Goal: Transaction & Acquisition: Purchase product/service

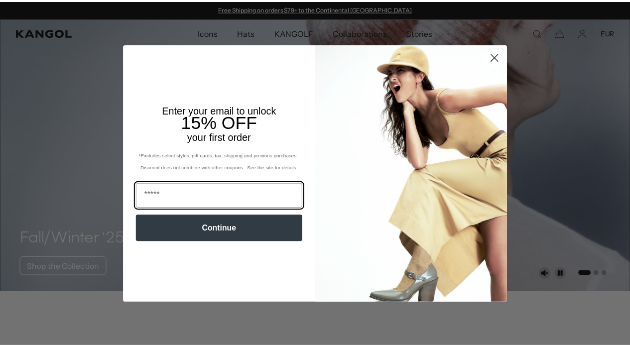
scroll to position [0, 205]
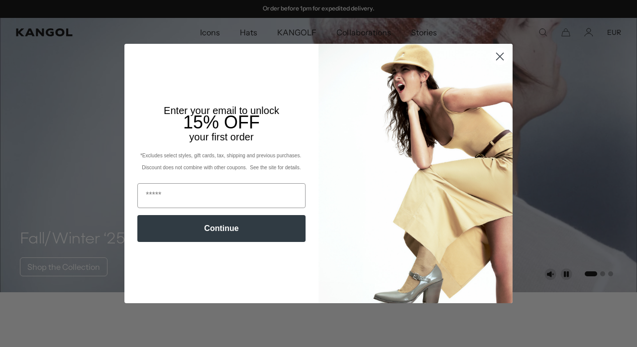
click at [501, 54] on circle "Close dialog" at bounding box center [500, 56] width 16 height 16
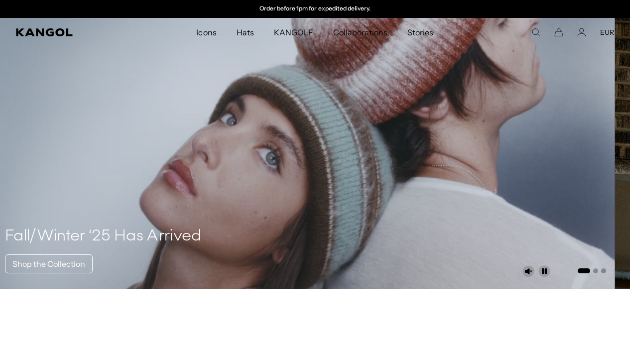
click at [534, 32] on icon "Search here" at bounding box center [535, 32] width 9 height 9
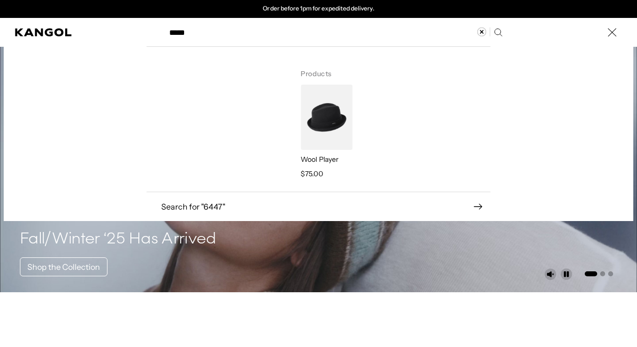
type input "******"
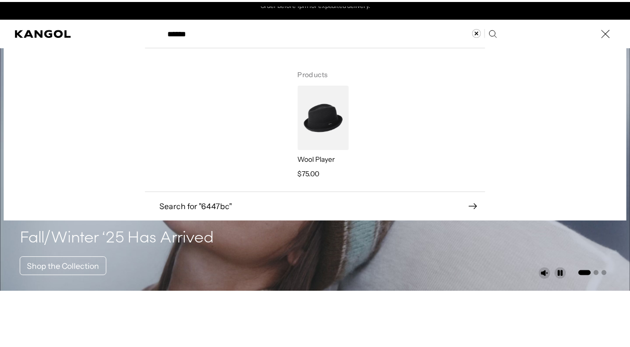
scroll to position [0, 0]
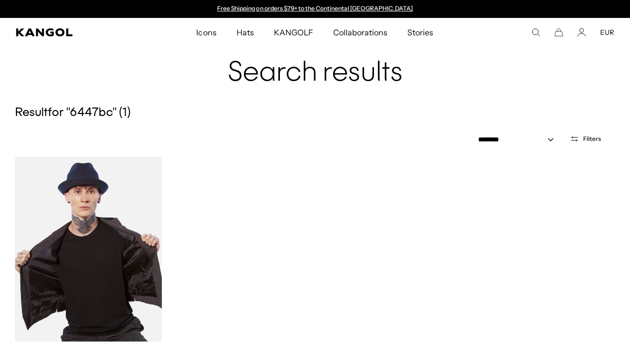
scroll to position [0, 205]
click at [106, 242] on img at bounding box center [88, 249] width 147 height 185
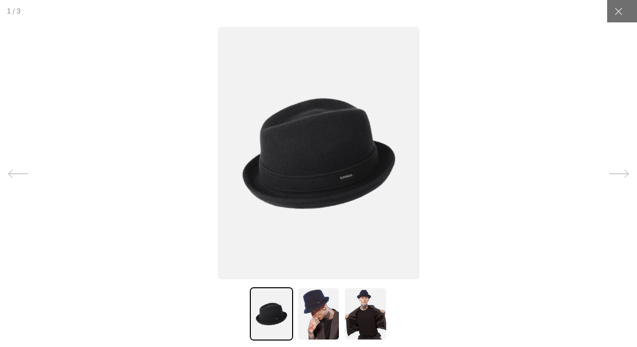
click at [321, 126] on img at bounding box center [319, 153] width 202 height 253
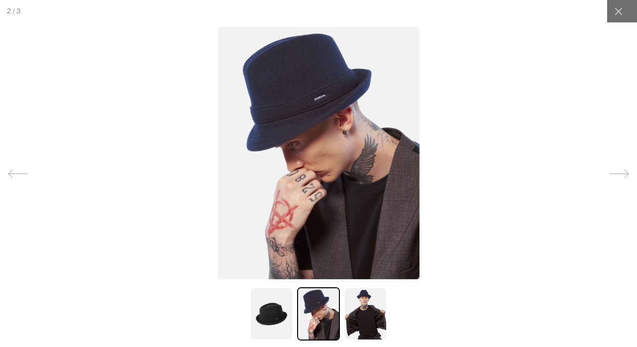
scroll to position [4, 0]
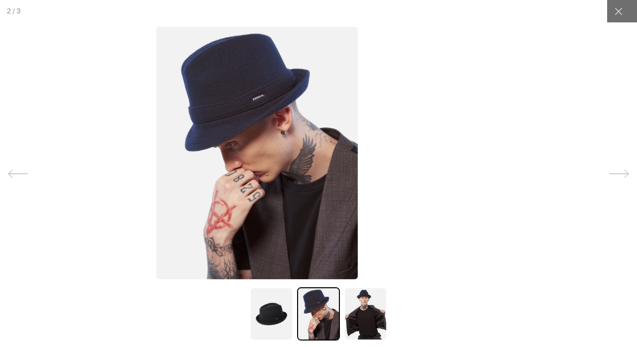
click at [270, 314] on img at bounding box center [271, 313] width 43 height 53
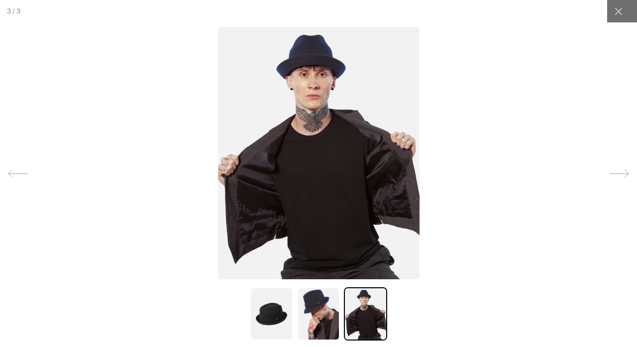
click at [357, 204] on img at bounding box center [319, 153] width 202 height 253
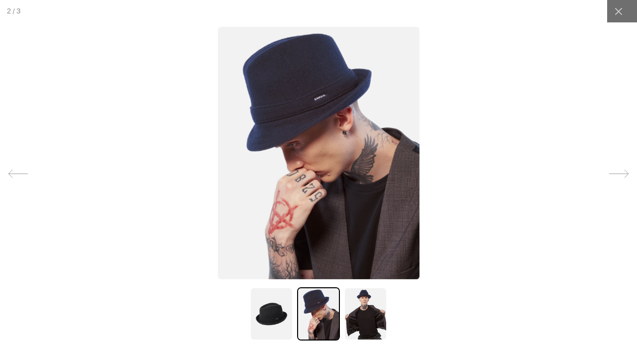
click at [265, 308] on img at bounding box center [271, 313] width 43 height 53
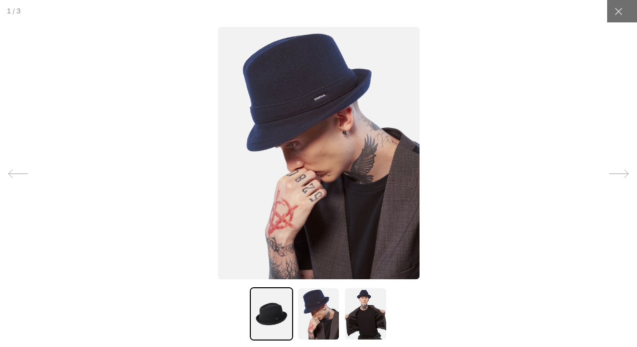
click at [267, 311] on img at bounding box center [271, 313] width 43 height 53
click at [271, 316] on img at bounding box center [271, 313] width 43 height 53
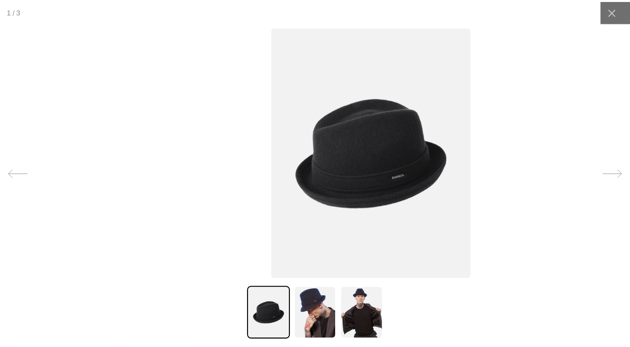
scroll to position [0, 205]
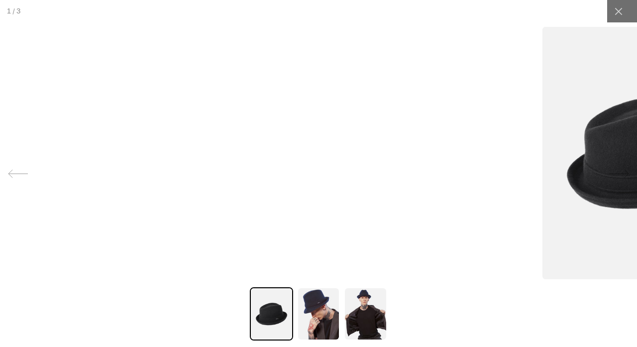
click at [615, 13] on icon at bounding box center [619, 11] width 10 height 10
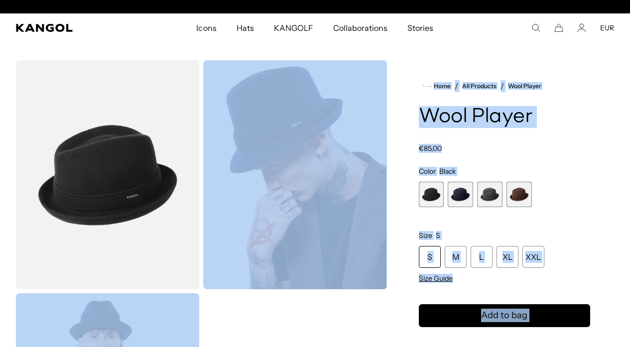
scroll to position [0, 0]
click at [514, 193] on span "4 of 4" at bounding box center [519, 194] width 25 height 25
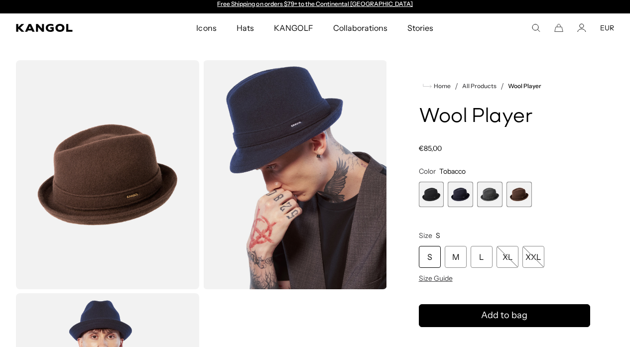
click at [519, 195] on span "4 of 4" at bounding box center [519, 194] width 25 height 25
click at [536, 27] on icon "Search here" at bounding box center [535, 27] width 9 height 9
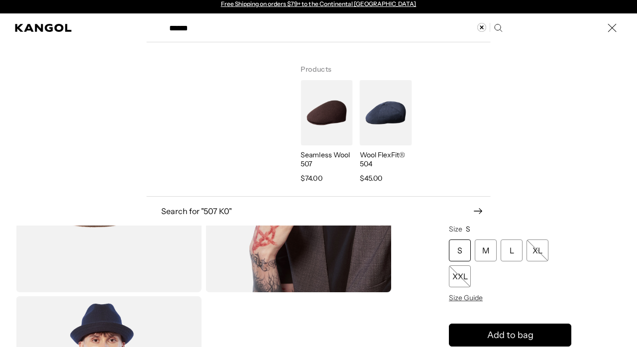
type input "******"
click at [332, 114] on img "Search here" at bounding box center [327, 112] width 52 height 65
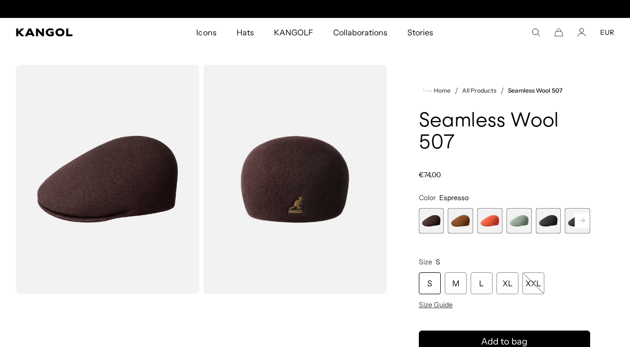
click at [548, 222] on span "5 of 9" at bounding box center [548, 220] width 25 height 25
click at [548, 224] on span "5 of 9" at bounding box center [548, 220] width 25 height 25
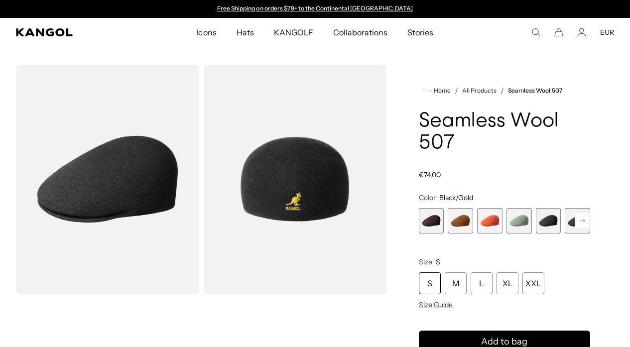
scroll to position [0, 205]
click at [546, 224] on span "5 of 9" at bounding box center [548, 220] width 25 height 25
click at [536, 30] on icon "Search here" at bounding box center [535, 32] width 9 height 9
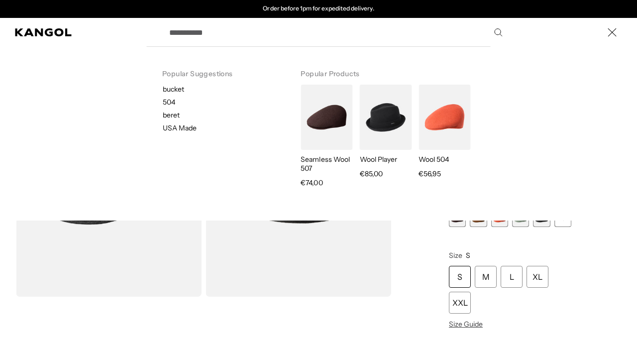
scroll to position [0, 0]
click at [312, 36] on input "Search here" at bounding box center [335, 32] width 344 height 25
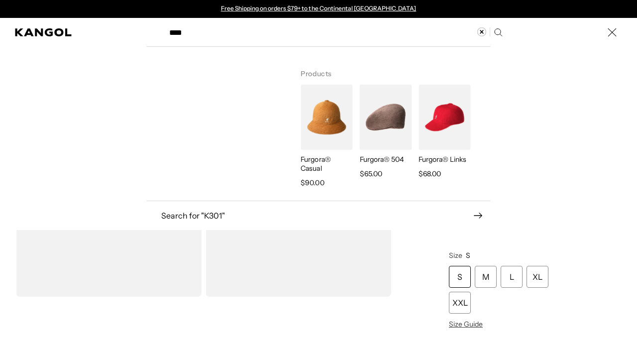
scroll to position [0, 205]
type input "****"
click at [318, 120] on img "Search here" at bounding box center [327, 117] width 52 height 65
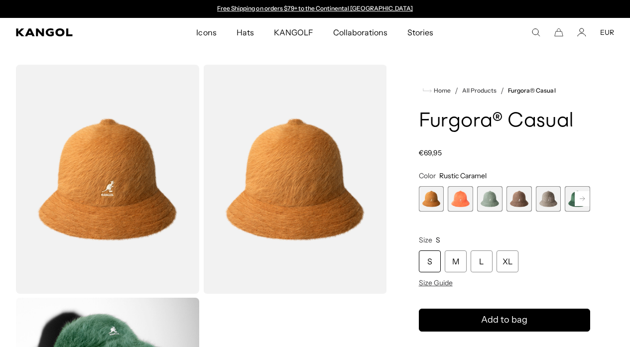
click at [519, 186] on span "4 of 12" at bounding box center [519, 198] width 25 height 25
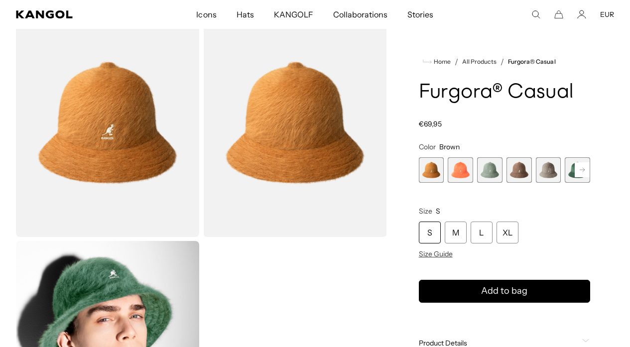
click at [518, 171] on span "4 of 12" at bounding box center [519, 169] width 25 height 25
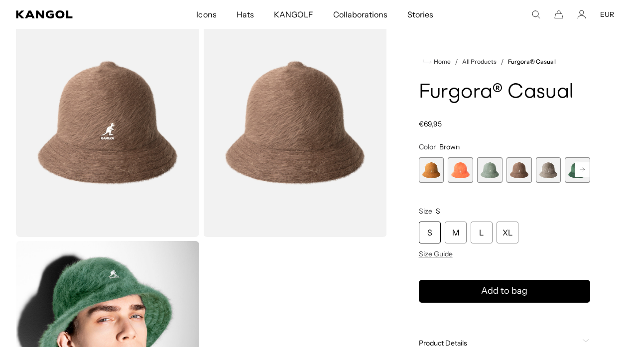
click at [545, 176] on span "5 of 12" at bounding box center [548, 169] width 25 height 25
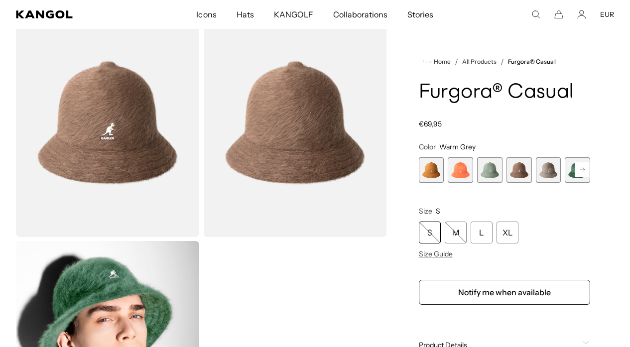
drag, startPoint x: 548, startPoint y: 170, endPoint x: 569, endPoint y: 174, distance: 21.8
click at [548, 170] on span "5 of 12" at bounding box center [548, 169] width 25 height 25
click at [569, 174] on span "6 of 12" at bounding box center [577, 169] width 25 height 25
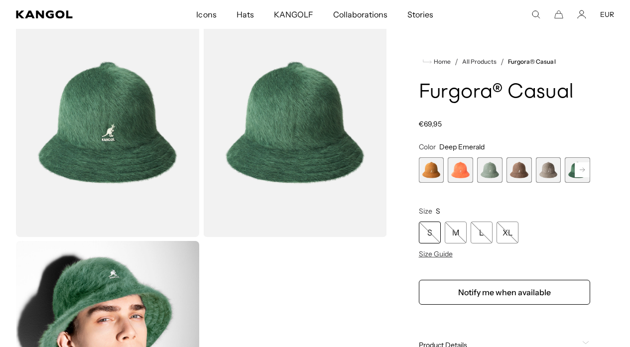
drag, startPoint x: 579, startPoint y: 171, endPoint x: 584, endPoint y: 171, distance: 5.0
click at [579, 171] on rect at bounding box center [582, 169] width 15 height 15
click at [583, 170] on rect at bounding box center [582, 169] width 15 height 15
click at [515, 165] on div "Previous Next Rustic Caramel Variant sold out or unavailable Coral Flame Varian…" at bounding box center [504, 169] width 171 height 25
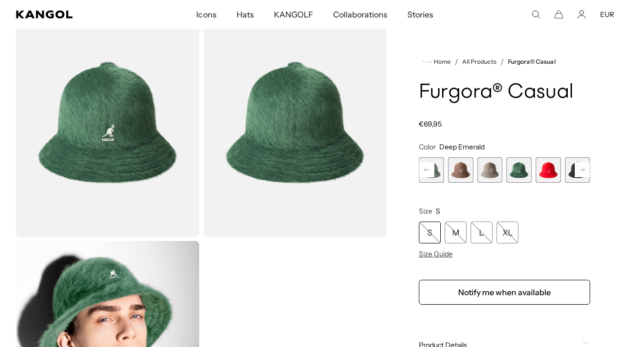
click at [579, 172] on rect at bounding box center [582, 169] width 15 height 15
click at [583, 170] on icon at bounding box center [582, 170] width 5 height 4
click at [580, 171] on rect at bounding box center [582, 169] width 15 height 15
click at [519, 173] on span "9 of 12" at bounding box center [519, 169] width 25 height 25
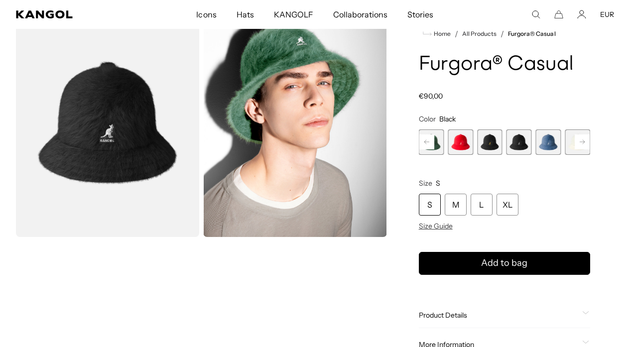
click at [516, 172] on variant-selects "Color Black Previous Next Rustic Caramel Variant sold out or unavailable Coral …" at bounding box center [504, 173] width 171 height 116
click at [489, 146] on span "8 of 12" at bounding box center [489, 141] width 25 height 25
click at [491, 145] on span "8 of 12" at bounding box center [489, 141] width 25 height 25
click at [514, 142] on span "9 of 12" at bounding box center [519, 141] width 25 height 25
click at [427, 141] on rect at bounding box center [426, 141] width 15 height 15
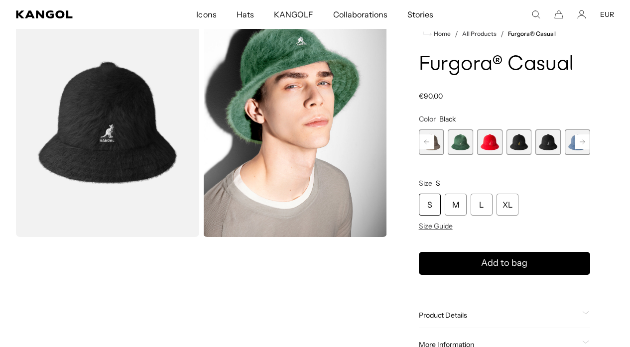
click at [425, 140] on rect at bounding box center [426, 141] width 15 height 15
click at [428, 143] on rect at bounding box center [426, 141] width 15 height 15
click at [464, 144] on span "4 of 12" at bounding box center [460, 141] width 25 height 25
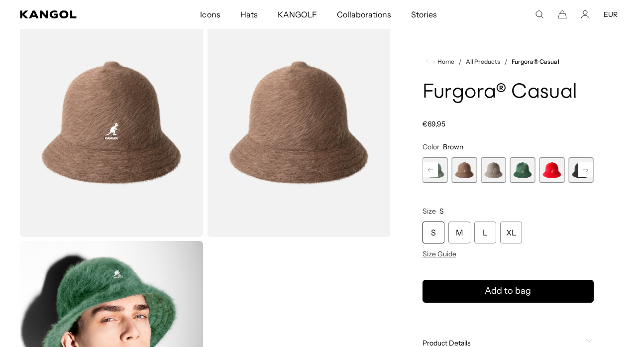
scroll to position [0, 205]
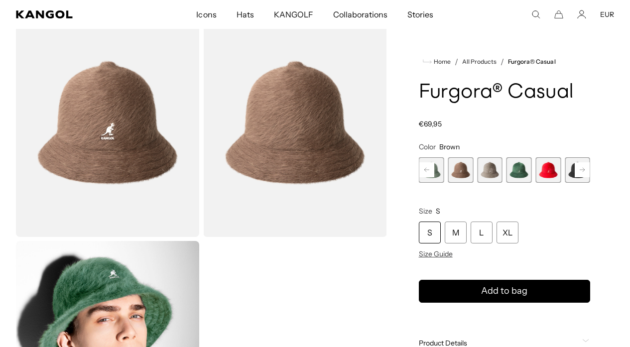
click at [109, 138] on img "Gallery Viewer" at bounding box center [107, 122] width 183 height 229
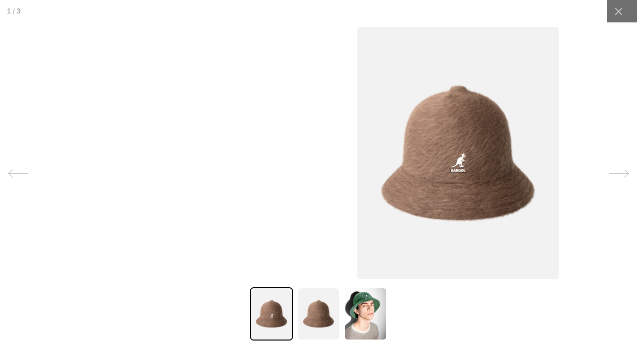
drag, startPoint x: 269, startPoint y: 308, endPoint x: 268, endPoint y: 317, distance: 9.0
click at [268, 308] on img at bounding box center [271, 313] width 43 height 53
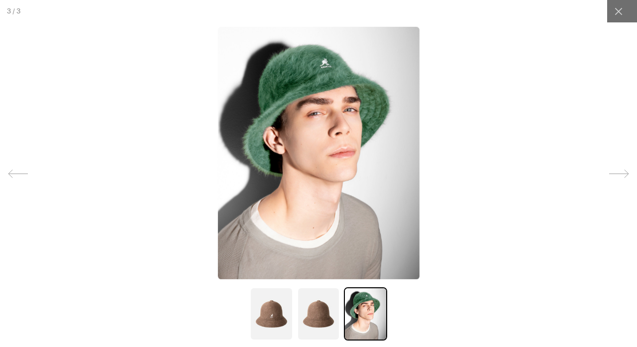
click at [271, 323] on img at bounding box center [271, 313] width 43 height 53
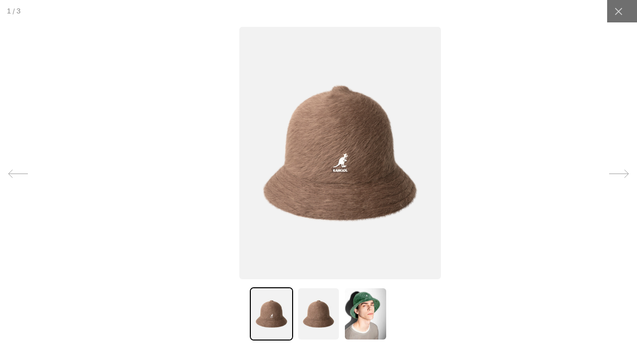
click at [316, 316] on img at bounding box center [318, 313] width 43 height 53
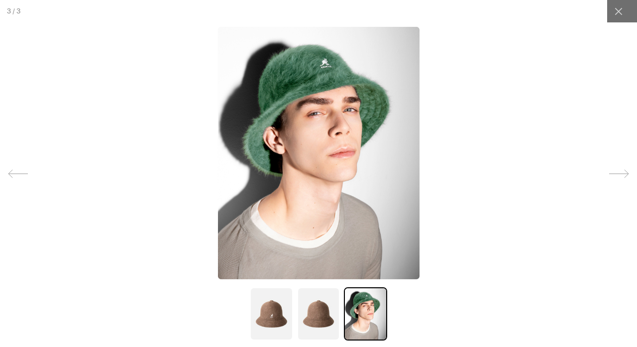
scroll to position [0, 205]
click at [310, 307] on img at bounding box center [318, 313] width 43 height 53
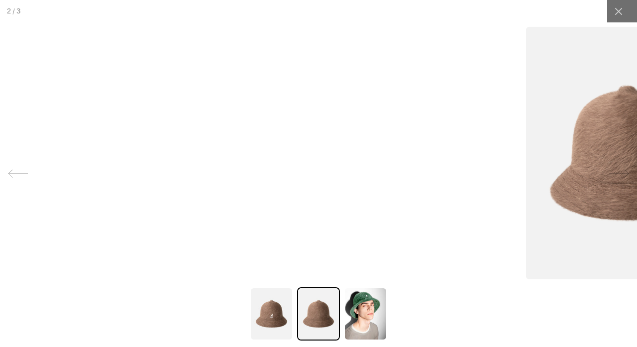
click at [622, 9] on icon at bounding box center [618, 10] width 7 height 7
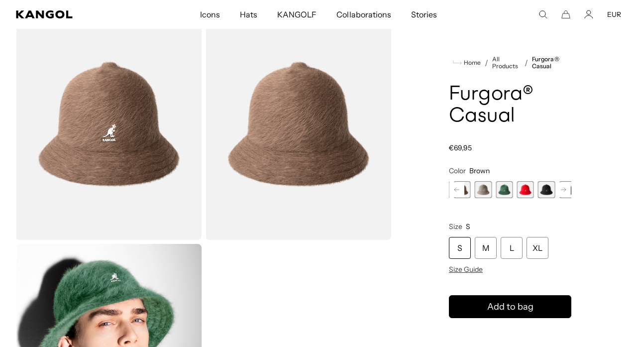
scroll to position [0, 0]
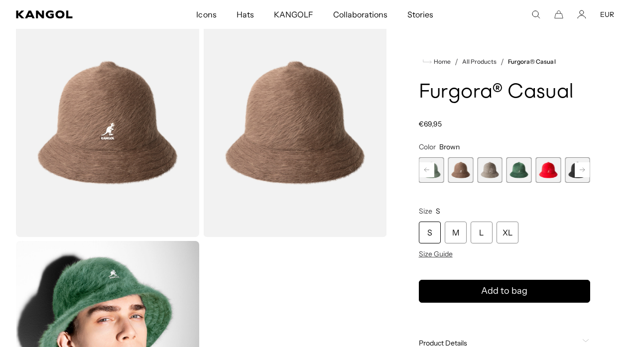
drag, startPoint x: 620, startPoint y: 13, endPoint x: 543, endPoint y: 32, distance: 79.1
click at [620, 12] on comp-header "Icons Icons Buckets & Casuals Berets 504s & 507s" at bounding box center [315, 14] width 630 height 29
drag, startPoint x: 535, startPoint y: 12, endPoint x: 538, endPoint y: 21, distance: 9.3
click at [535, 12] on icon "Search here" at bounding box center [535, 14] width 9 height 9
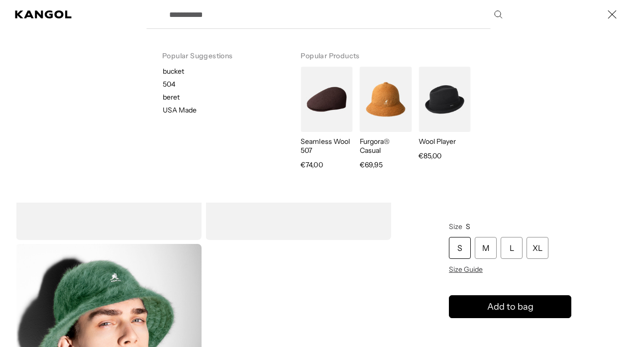
scroll to position [0, 205]
click at [0, 14] on div "Search here" at bounding box center [0, 14] width 0 height 0
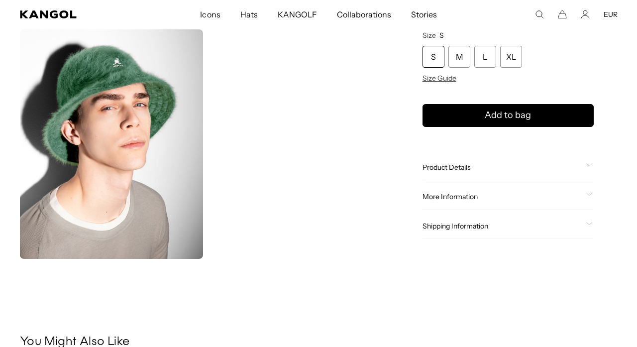
scroll to position [252, 0]
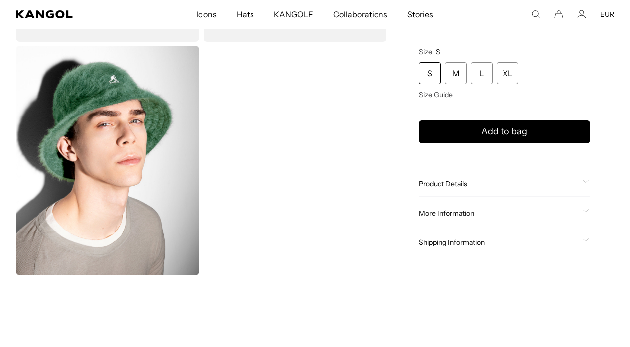
click at [535, 33] on variant-selects "Color Brown Previous Next Rustic Caramel Variant sold out or unavailable Coral …" at bounding box center [504, 41] width 171 height 116
click at [535, 13] on icon "Search here" at bounding box center [535, 14] width 9 height 9
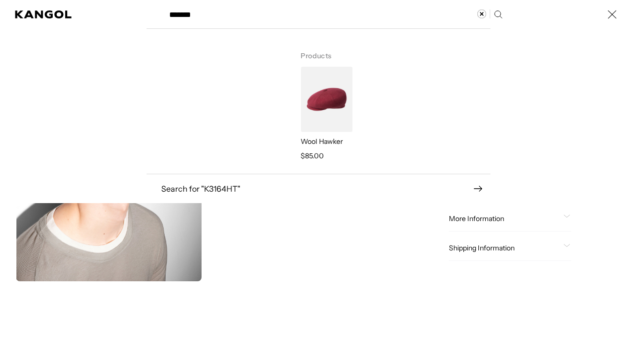
scroll to position [0, 0]
type input "*******"
click at [314, 100] on img "Search here" at bounding box center [327, 99] width 52 height 65
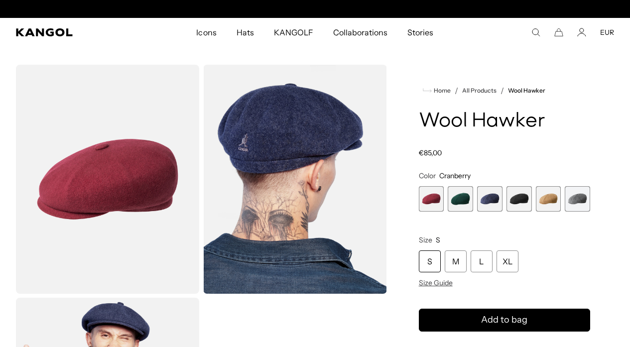
click at [460, 201] on span "2 of 6" at bounding box center [460, 198] width 25 height 25
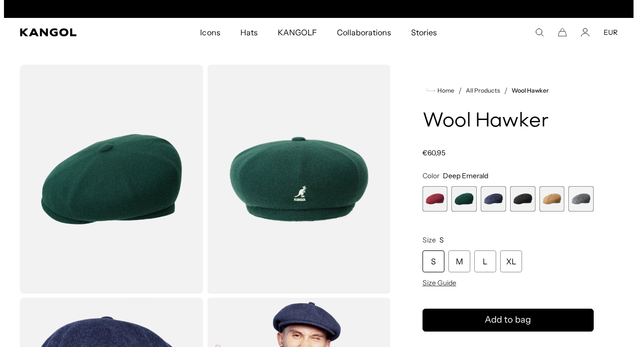
scroll to position [0, 205]
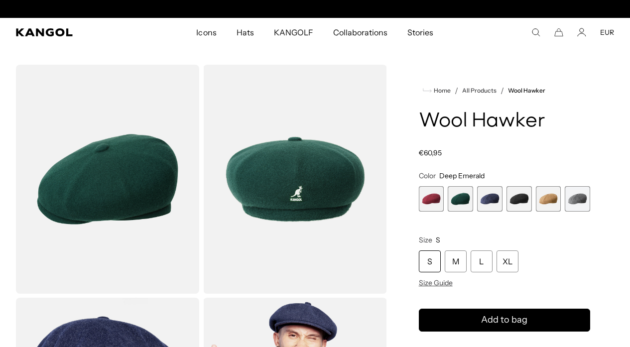
click at [259, 166] on img "Gallery Viewer" at bounding box center [294, 179] width 183 height 229
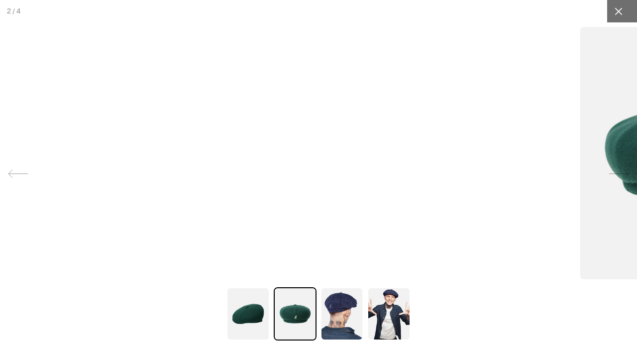
click at [617, 8] on icon at bounding box center [619, 11] width 10 height 10
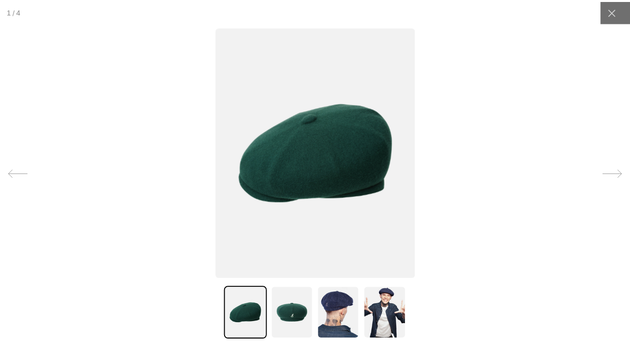
scroll to position [0, 0]
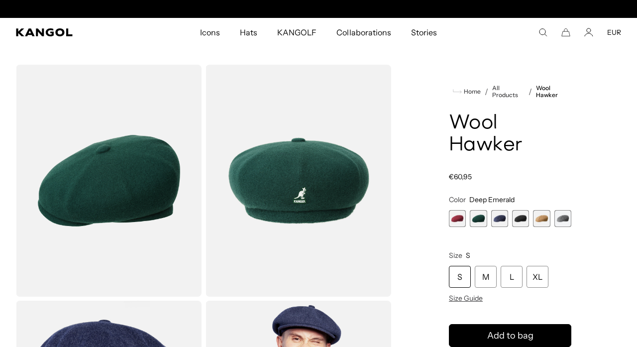
click at [618, 13] on div "Free Shipping on orders $79+ to the Continental US Free Shipping on orders $79+…" at bounding box center [318, 9] width 637 height 18
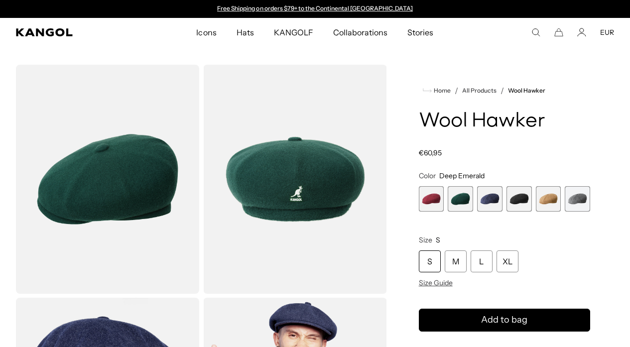
click at [532, 30] on icon "Search here" at bounding box center [535, 32] width 9 height 9
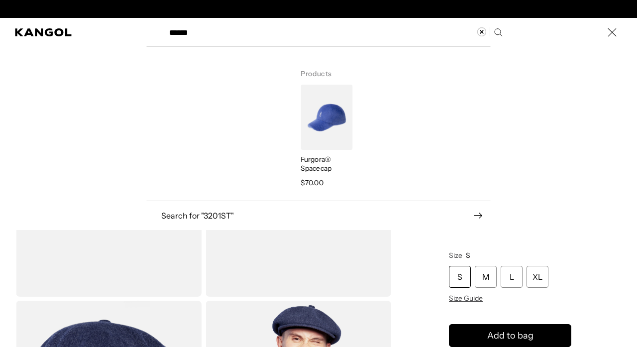
type input "******"
click at [322, 114] on img "Search here" at bounding box center [327, 117] width 52 height 65
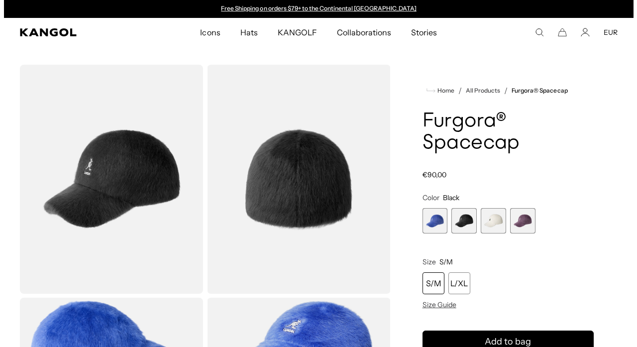
scroll to position [0, 205]
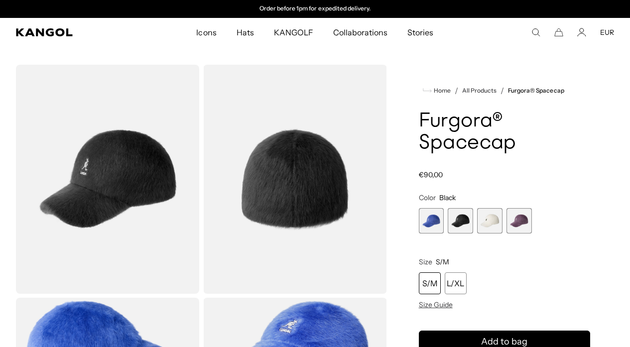
drag, startPoint x: 535, startPoint y: 31, endPoint x: 527, endPoint y: 27, distance: 9.1
click at [535, 31] on icon "Search here" at bounding box center [535, 32] width 9 height 9
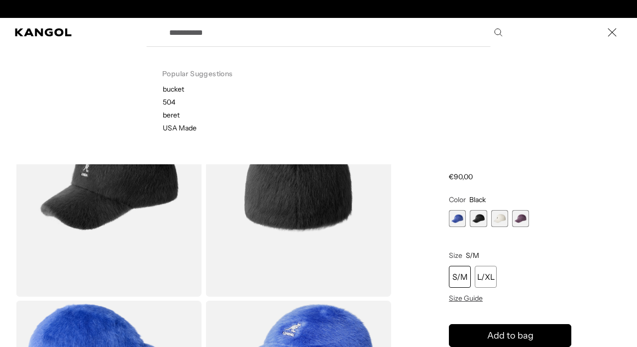
drag, startPoint x: 224, startPoint y: 37, endPoint x: 227, endPoint y: 7, distance: 30.0
click at [224, 37] on input "Search here" at bounding box center [335, 32] width 344 height 25
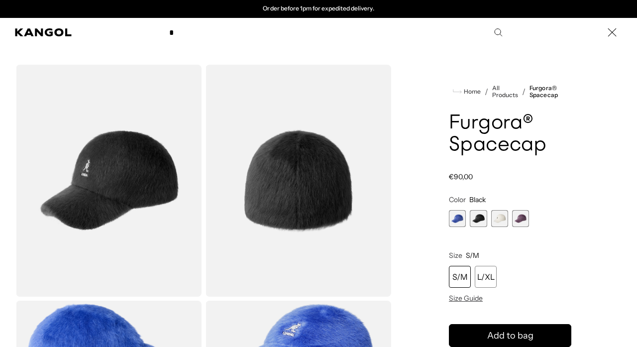
scroll to position [0, 0]
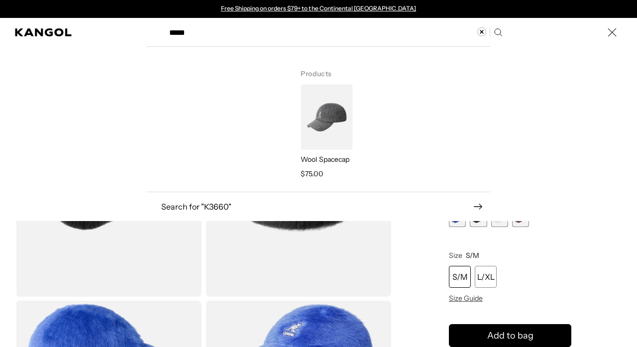
type input "*****"
click at [334, 123] on img "Search here" at bounding box center [327, 117] width 52 height 65
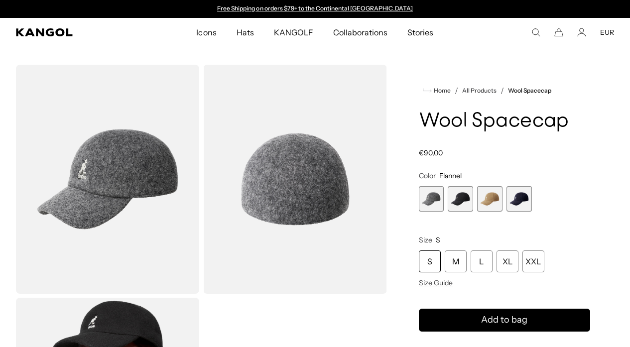
click at [461, 197] on span "2 of 4" at bounding box center [460, 198] width 25 height 25
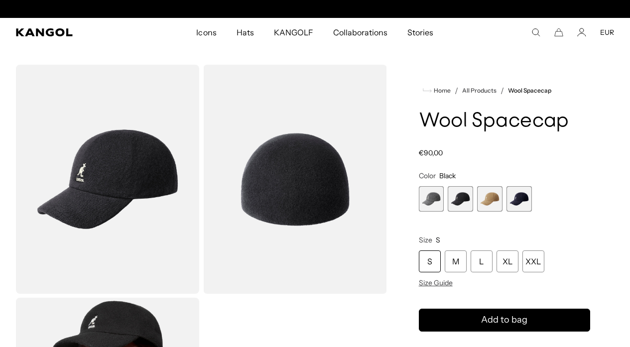
click at [518, 203] on span "4 of 4" at bounding box center [519, 198] width 25 height 25
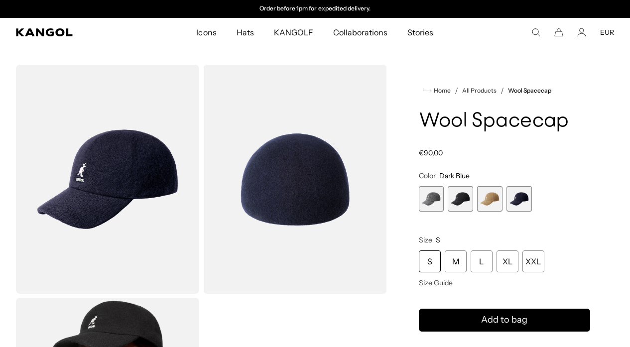
click at [459, 199] on span "2 of 4" at bounding box center [460, 198] width 25 height 25
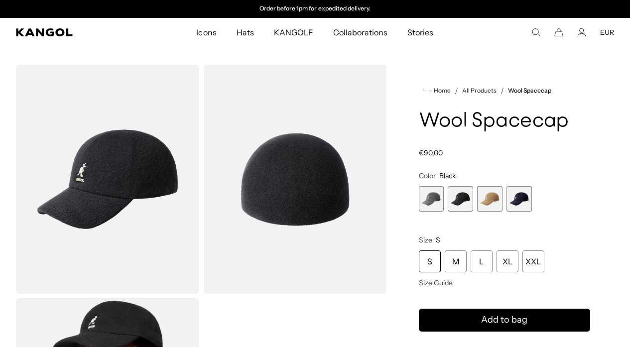
click at [461, 199] on span "2 of 4" at bounding box center [460, 198] width 25 height 25
click at [535, 30] on icon "Search here" at bounding box center [535, 32] width 9 height 9
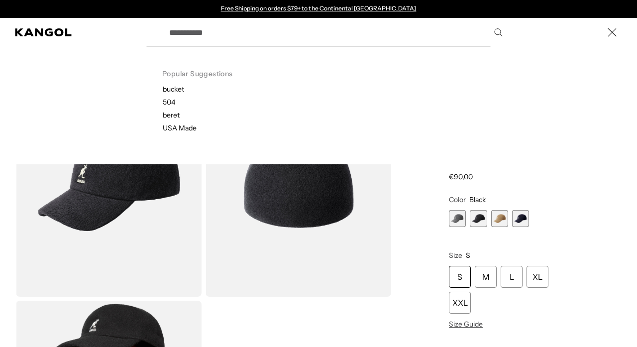
click at [535, 34] on div "Popular Suggestions bucket 504 beret USA Made Search here" at bounding box center [318, 32] width 637 height 29
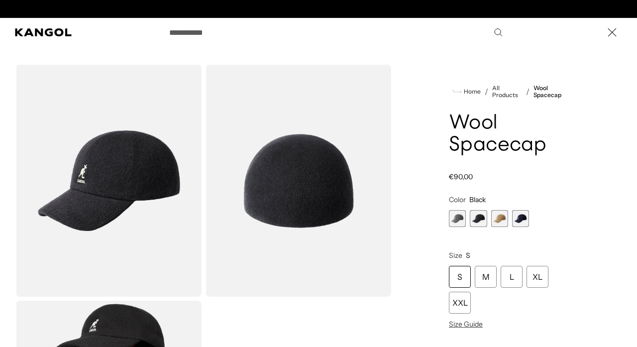
click at [251, 38] on input "Search here" at bounding box center [335, 32] width 344 height 25
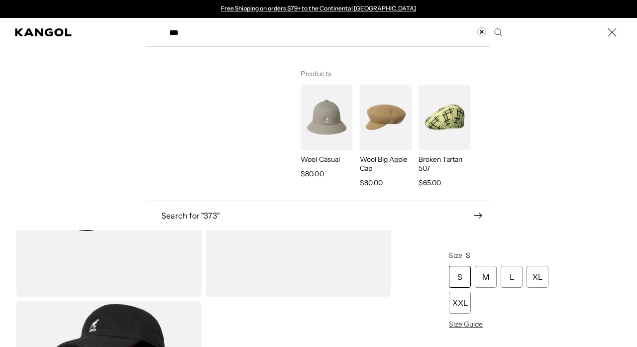
type input "****"
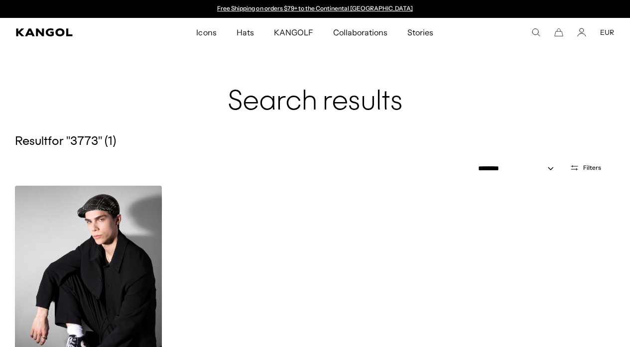
scroll to position [0, 205]
click at [119, 256] on img at bounding box center [88, 278] width 147 height 185
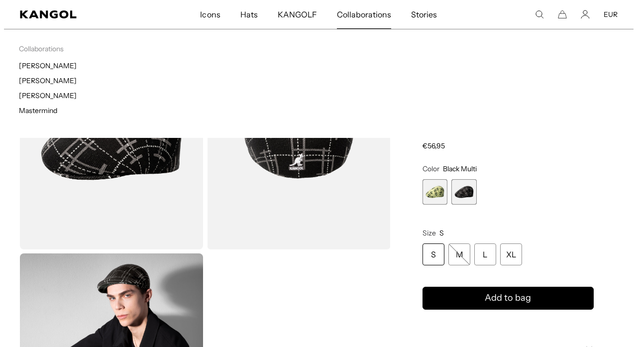
scroll to position [0, 205]
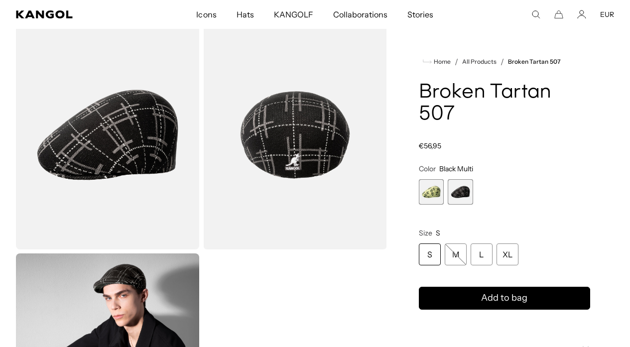
drag, startPoint x: 537, startPoint y: 15, endPoint x: 317, endPoint y: 9, distance: 220.7
click at [537, 15] on icon "Search here" at bounding box center [535, 14] width 9 height 9
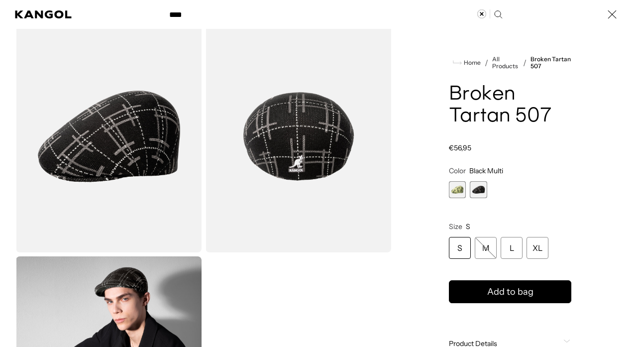
scroll to position [0, 0]
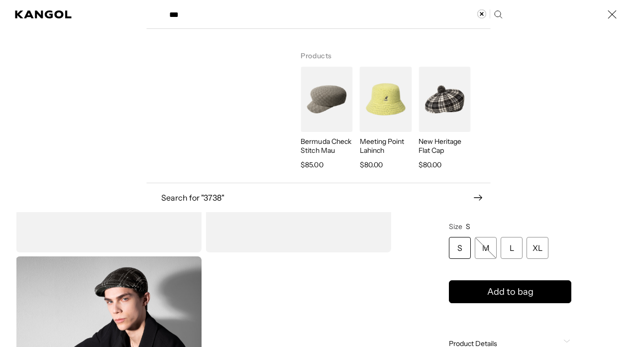
type input "****"
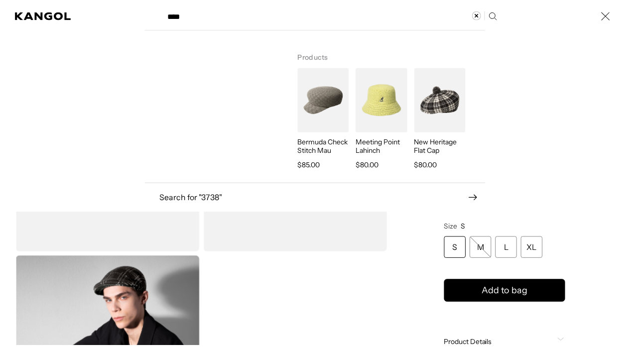
scroll to position [0, 205]
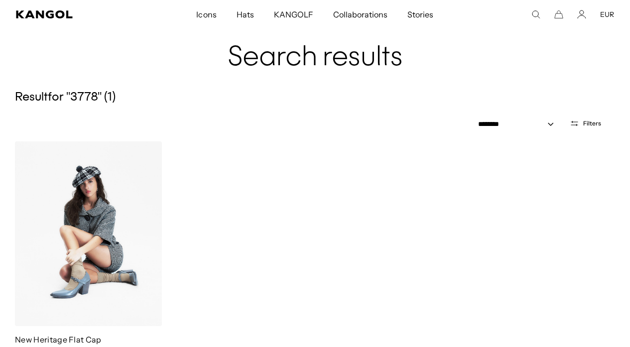
click at [83, 242] on img at bounding box center [88, 233] width 147 height 185
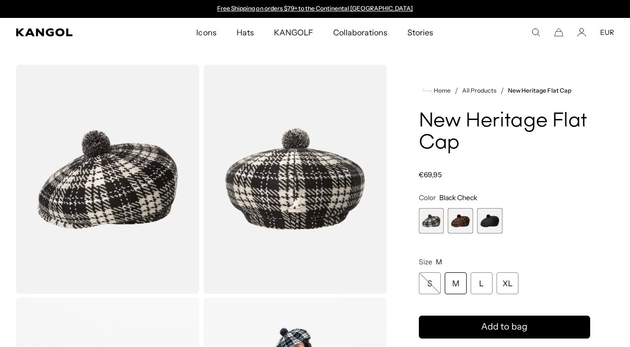
click at [122, 195] on img "Gallery Viewer" at bounding box center [107, 179] width 183 height 229
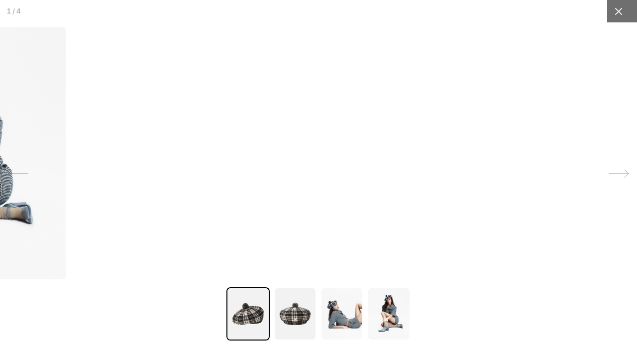
click at [618, 12] on icon at bounding box center [619, 11] width 10 height 10
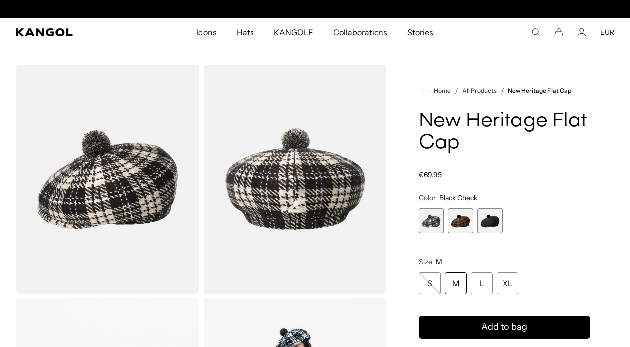
drag, startPoint x: 460, startPoint y: 222, endPoint x: 467, endPoint y: 228, distance: 8.5
click at [460, 222] on span "2 of 3" at bounding box center [460, 220] width 25 height 25
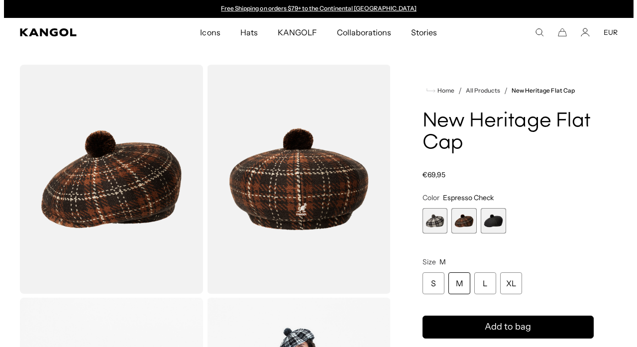
scroll to position [0, 205]
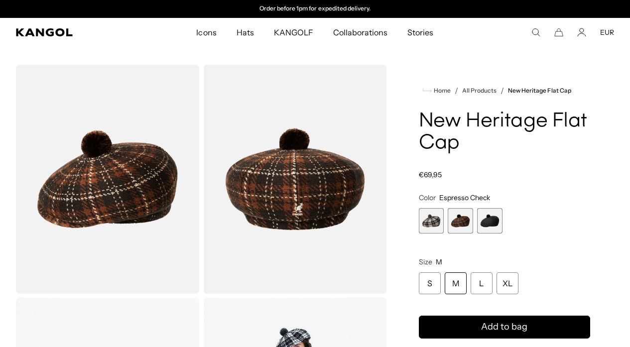
click at [534, 31] on icon "Search here" at bounding box center [535, 32] width 9 height 9
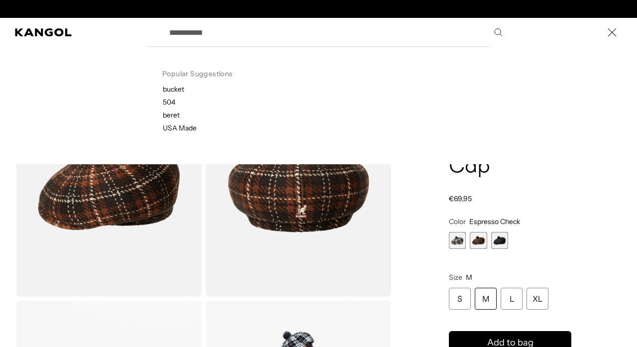
click at [301, 35] on input "Search here" at bounding box center [335, 32] width 344 height 25
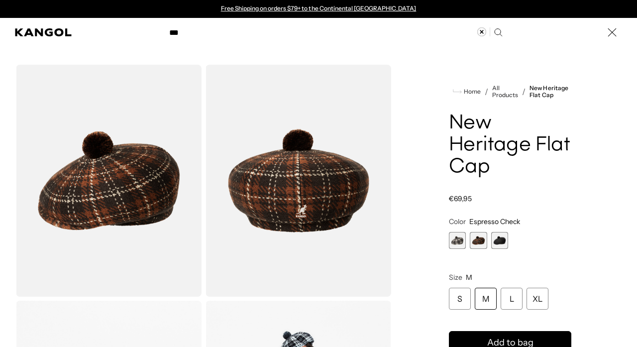
type input "****"
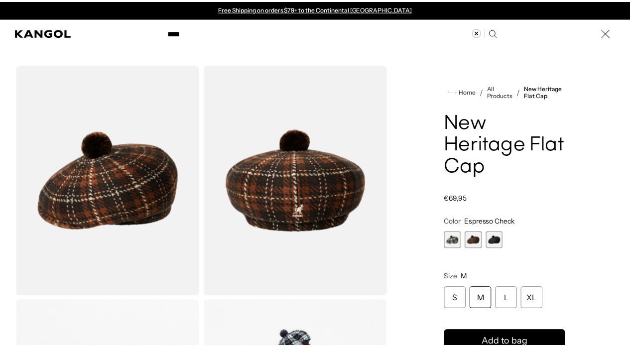
scroll to position [0, 205]
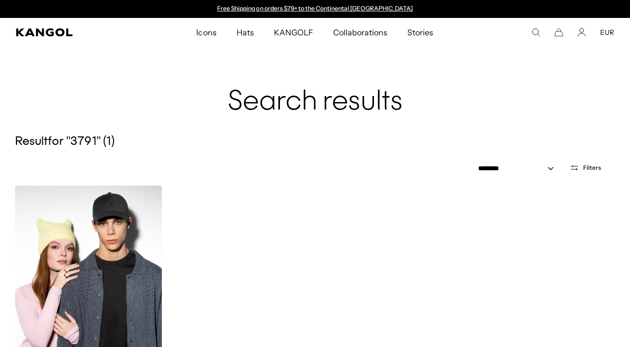
click at [123, 271] on img at bounding box center [88, 278] width 147 height 185
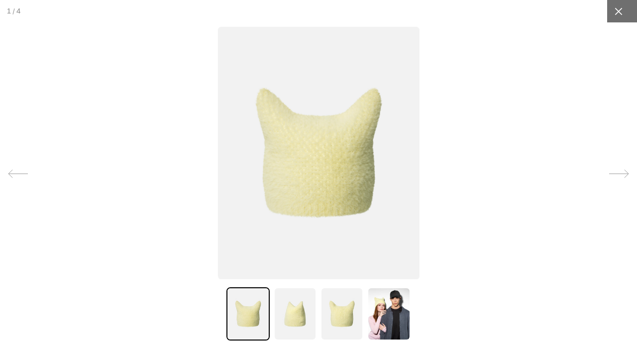
click at [619, 12] on icon at bounding box center [618, 10] width 7 height 7
click at [617, 12] on icon at bounding box center [619, 11] width 10 height 10
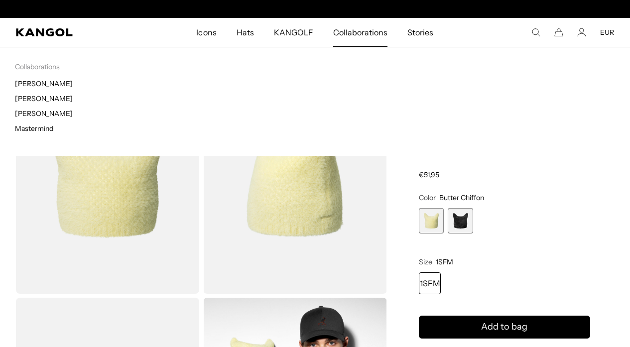
scroll to position [0, 205]
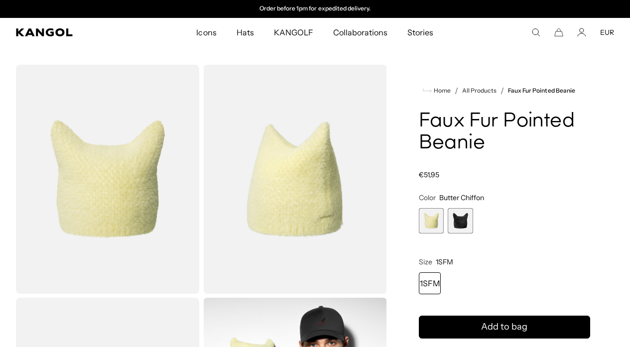
click at [460, 221] on span "2 of 2" at bounding box center [460, 220] width 25 height 25
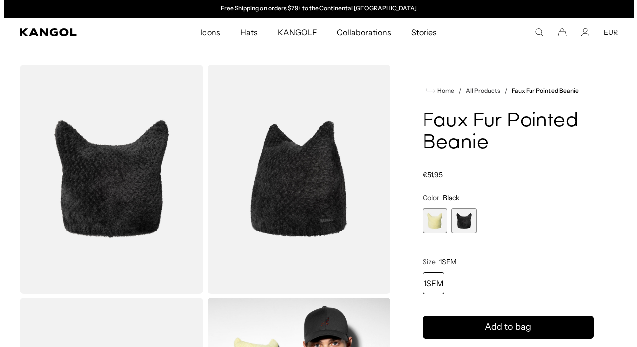
scroll to position [0, 205]
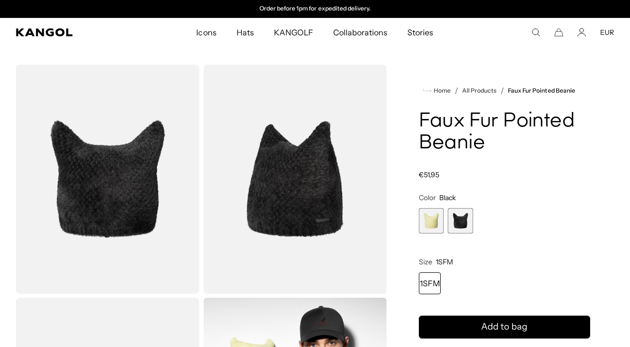
click at [534, 29] on icon "Search here" at bounding box center [535, 32] width 9 height 9
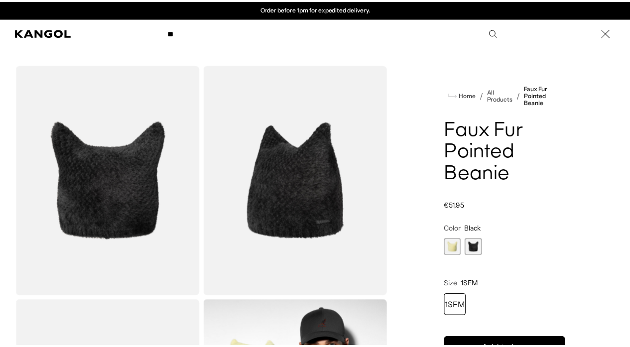
scroll to position [0, 0]
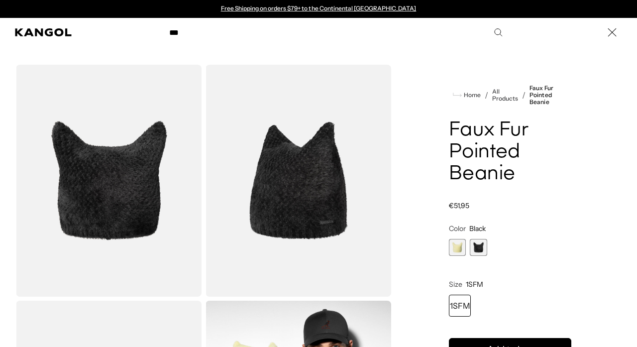
type input "****"
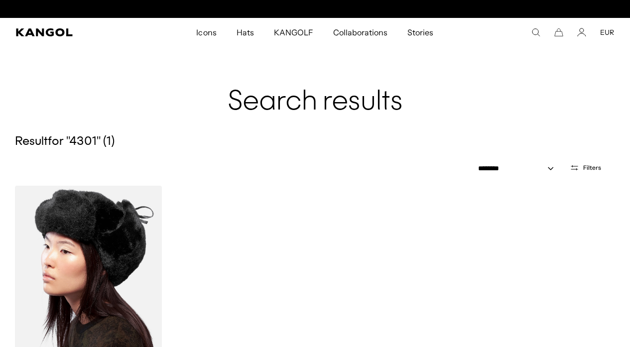
click at [98, 273] on img at bounding box center [88, 278] width 147 height 185
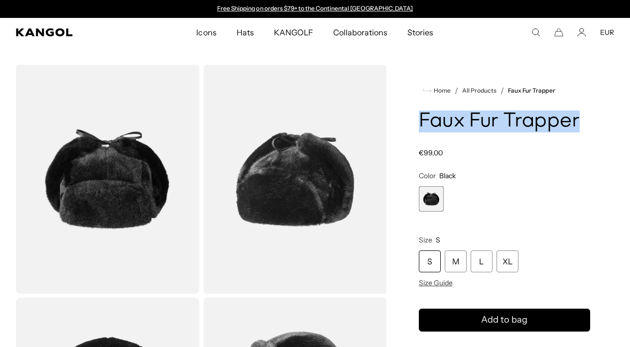
click at [535, 30] on icon "Search here" at bounding box center [535, 32] width 9 height 9
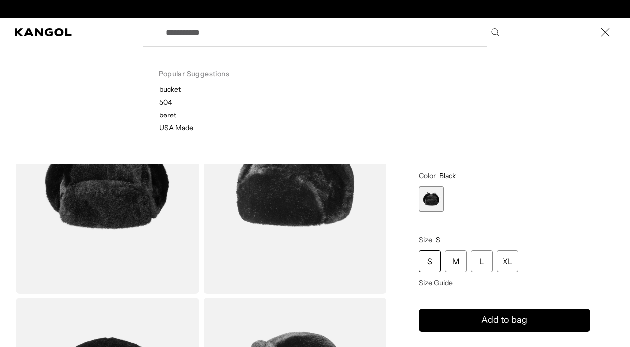
drag, startPoint x: 536, startPoint y: 33, endPoint x: 354, endPoint y: 39, distance: 182.4
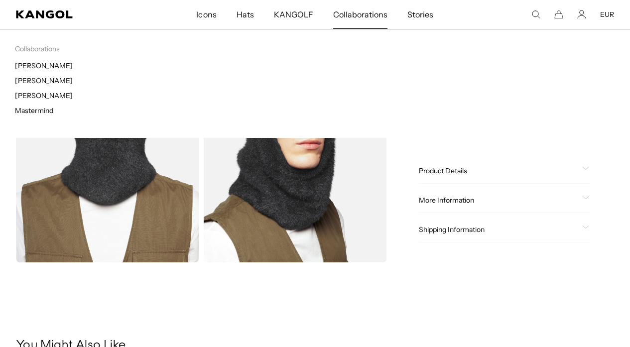
scroll to position [0, 205]
